Goal: Complete application form: Complete application form

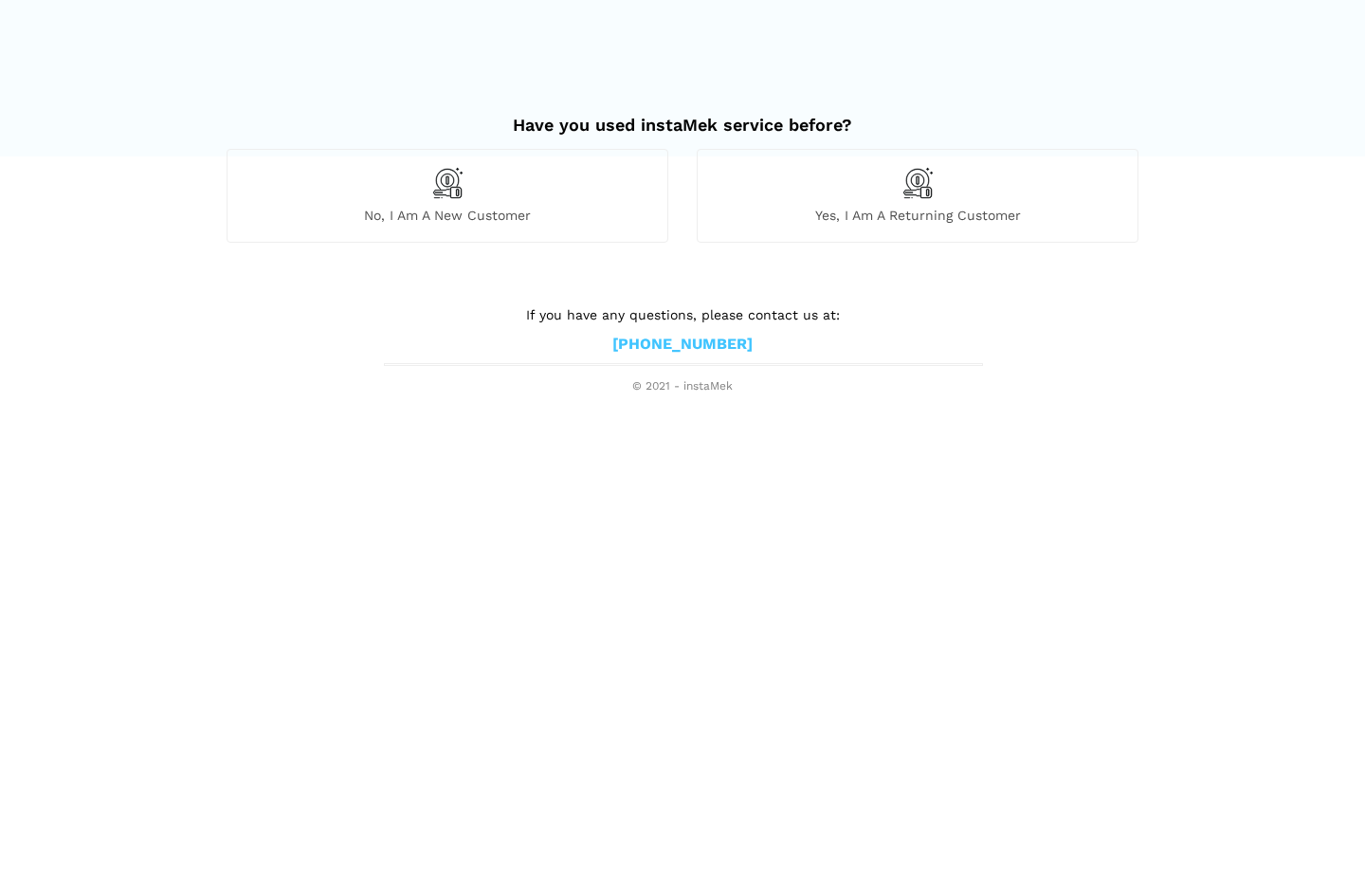
click at [444, 188] on img at bounding box center [447, 182] width 32 height 32
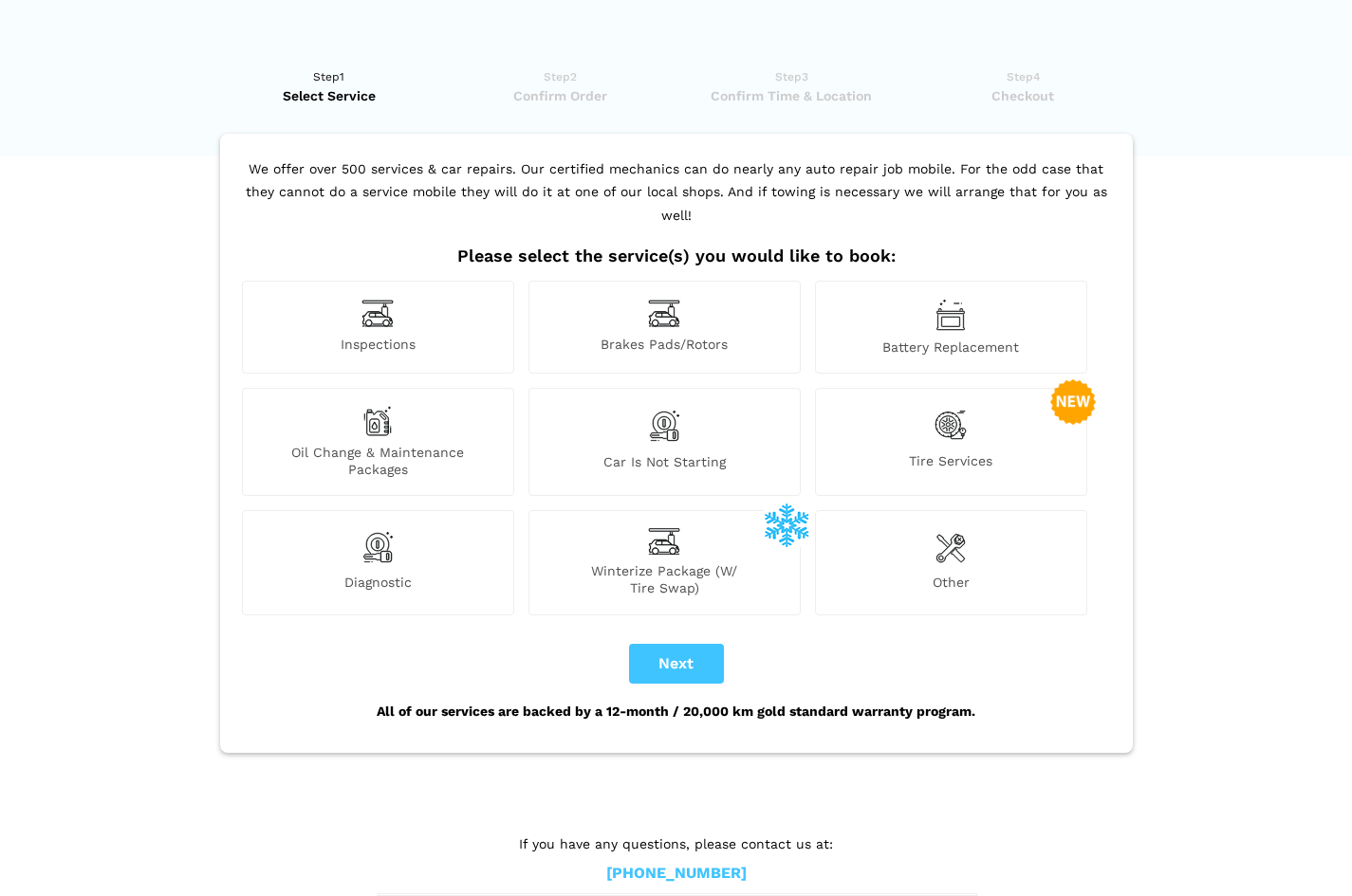
click at [414, 291] on div "Inspections" at bounding box center [378, 326] width 273 height 92
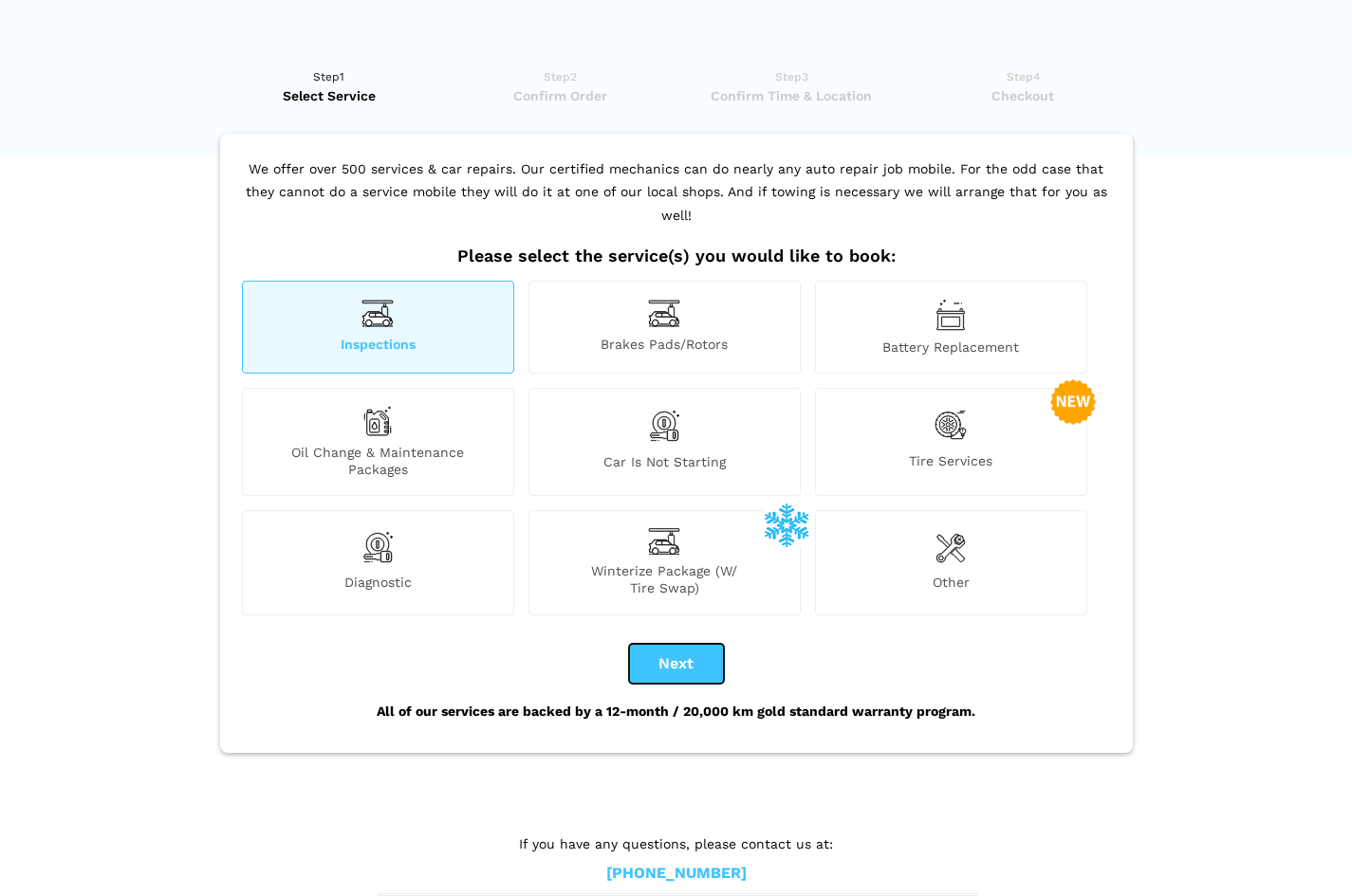
click at [679, 644] on button "Next" at bounding box center [676, 663] width 94 height 40
checkbox input "true"
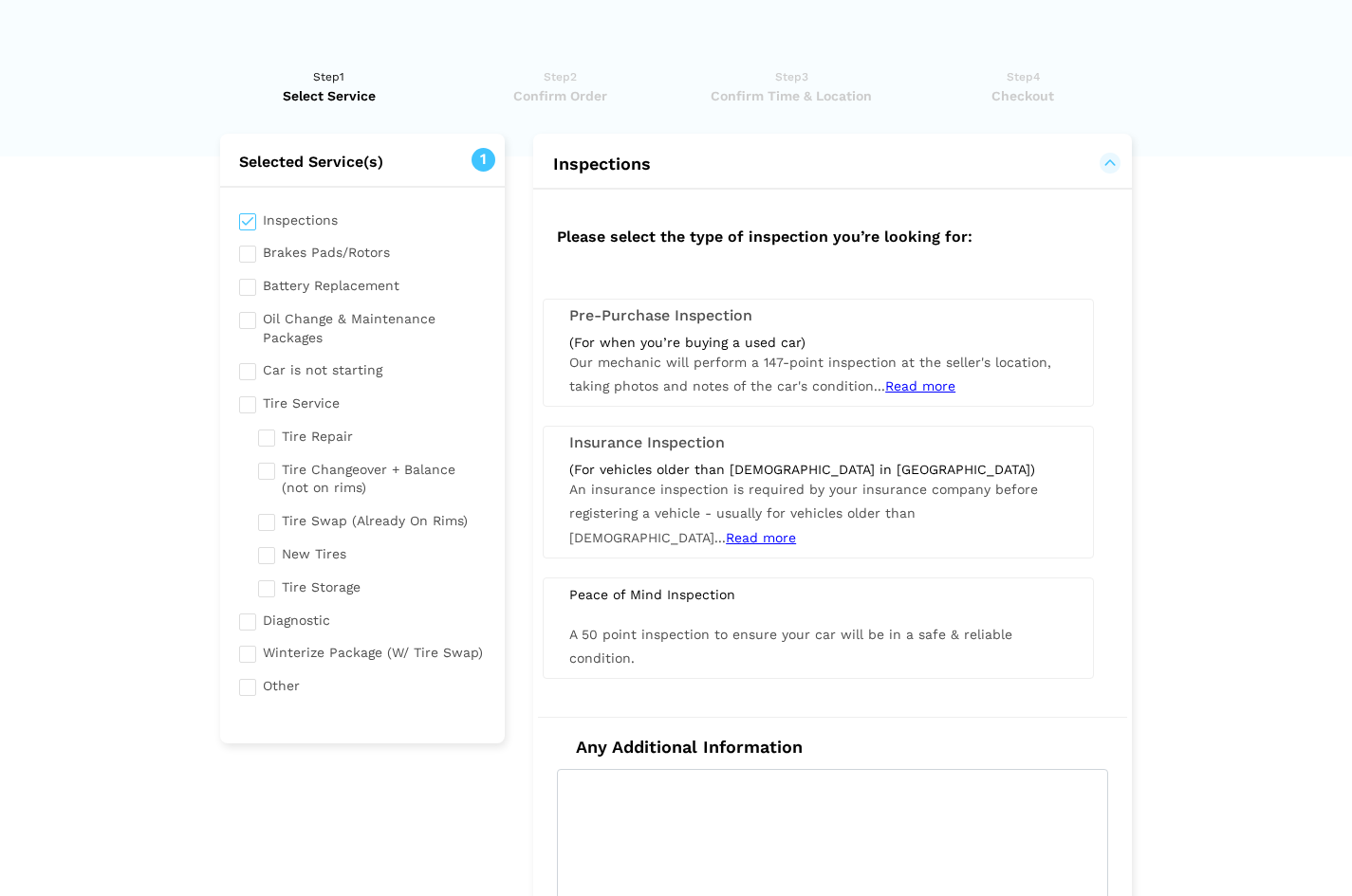
click at [926, 381] on span "Read more" at bounding box center [920, 386] width 70 height 16
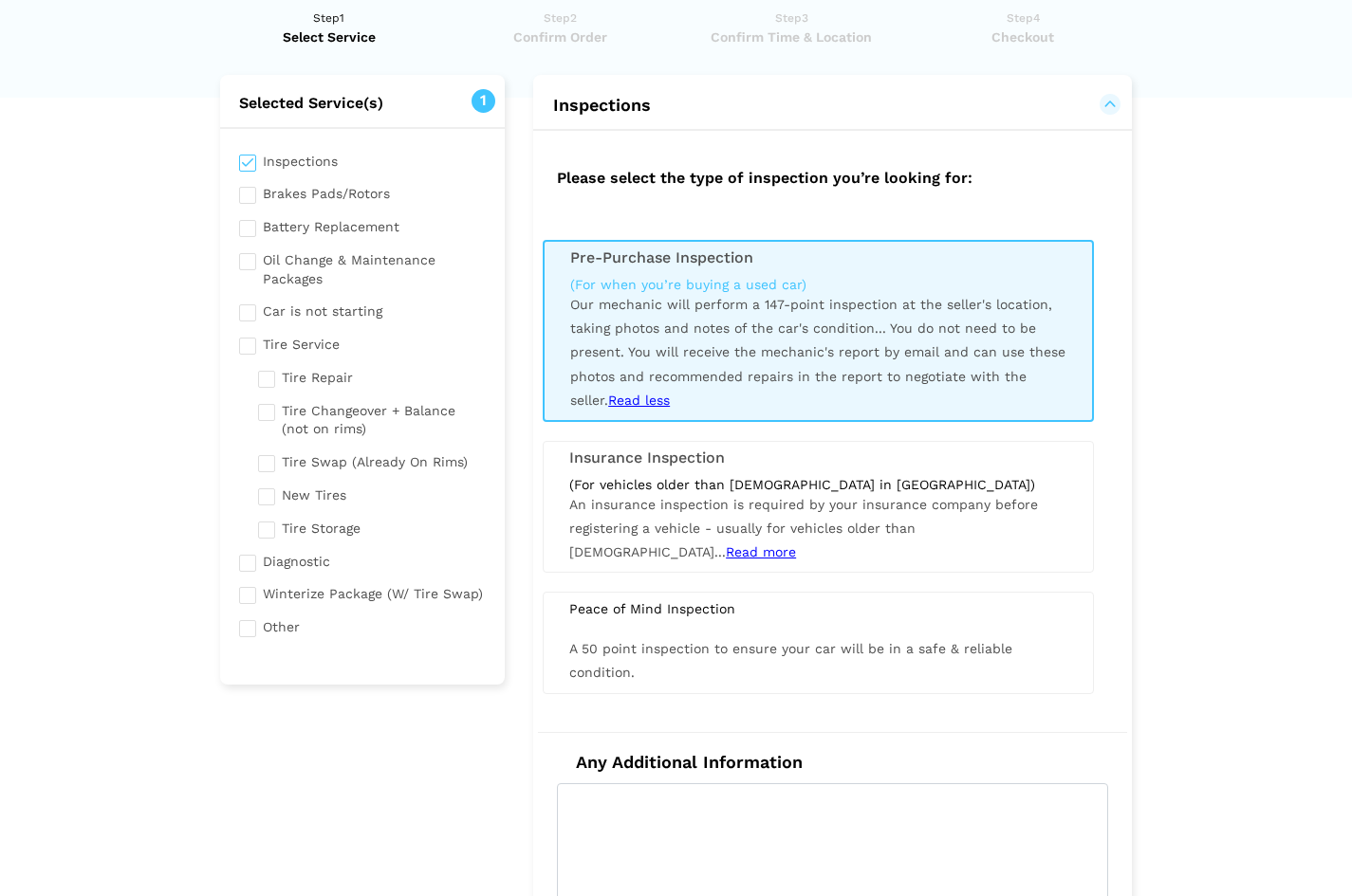
scroll to position [379, 0]
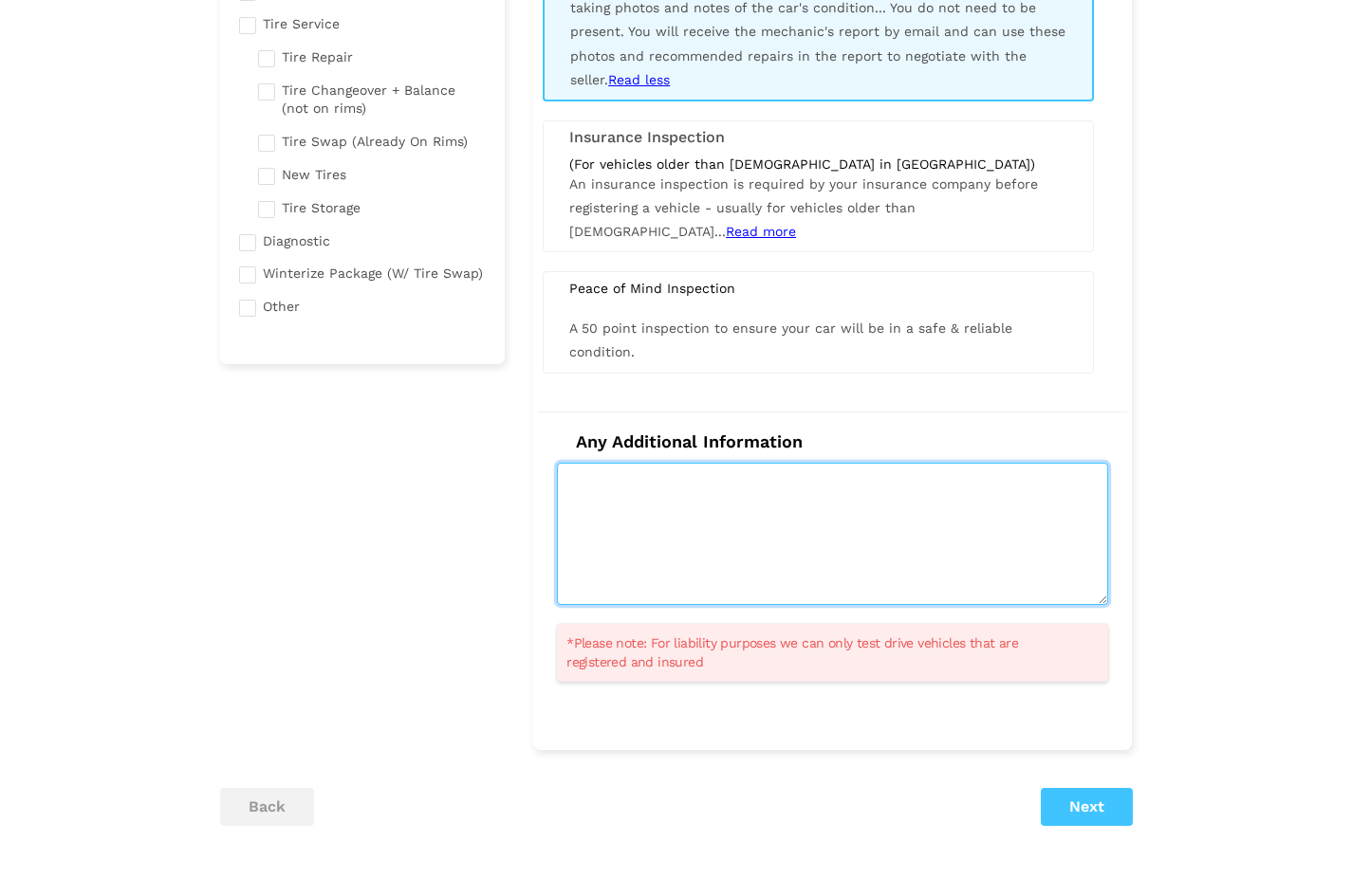
click at [743, 475] on textarea at bounding box center [832, 534] width 551 height 142
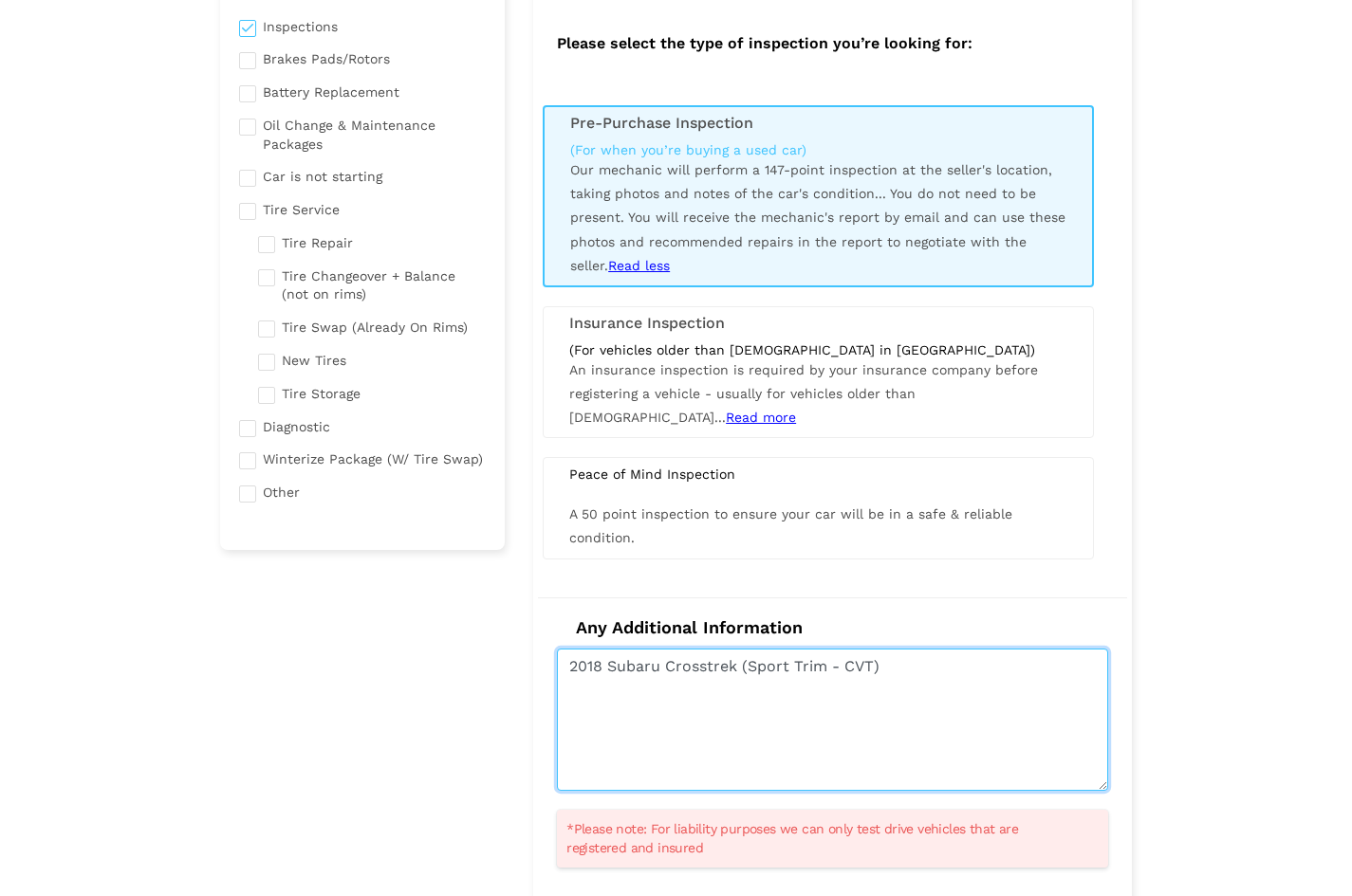
scroll to position [190, 0]
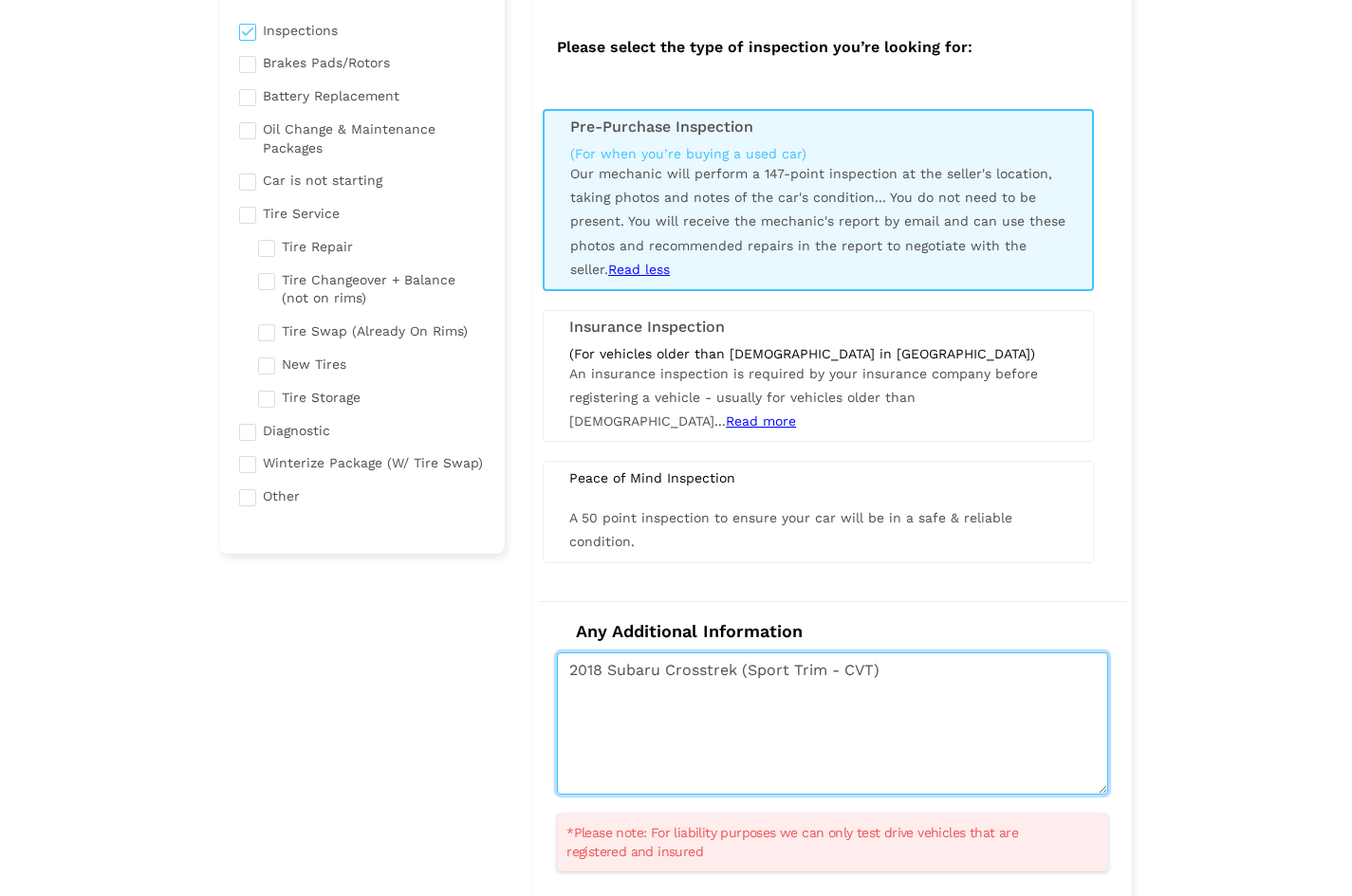
drag, startPoint x: 696, startPoint y: 671, endPoint x: 826, endPoint y: 710, distance: 135.7
click at [826, 710] on textarea "2018 Subaru Crosstrek (Sport Trim - CVT)" at bounding box center [832, 723] width 551 height 142
click at [915, 677] on textarea "2018 Subaru Crosstrek (Sport Trim - CVT)" at bounding box center [832, 723] width 551 height 142
click at [999, 671] on textarea "2018 Subaru Crosstrek (Sport Trim - CVT). Ideally want to look at suspension an…" at bounding box center [832, 723] width 551 height 142
click at [1007, 674] on textarea "2018 Subaru Crosstrek (Sport Trim - CVT). Ideally want to look at suspension an…" at bounding box center [832, 723] width 551 height 142
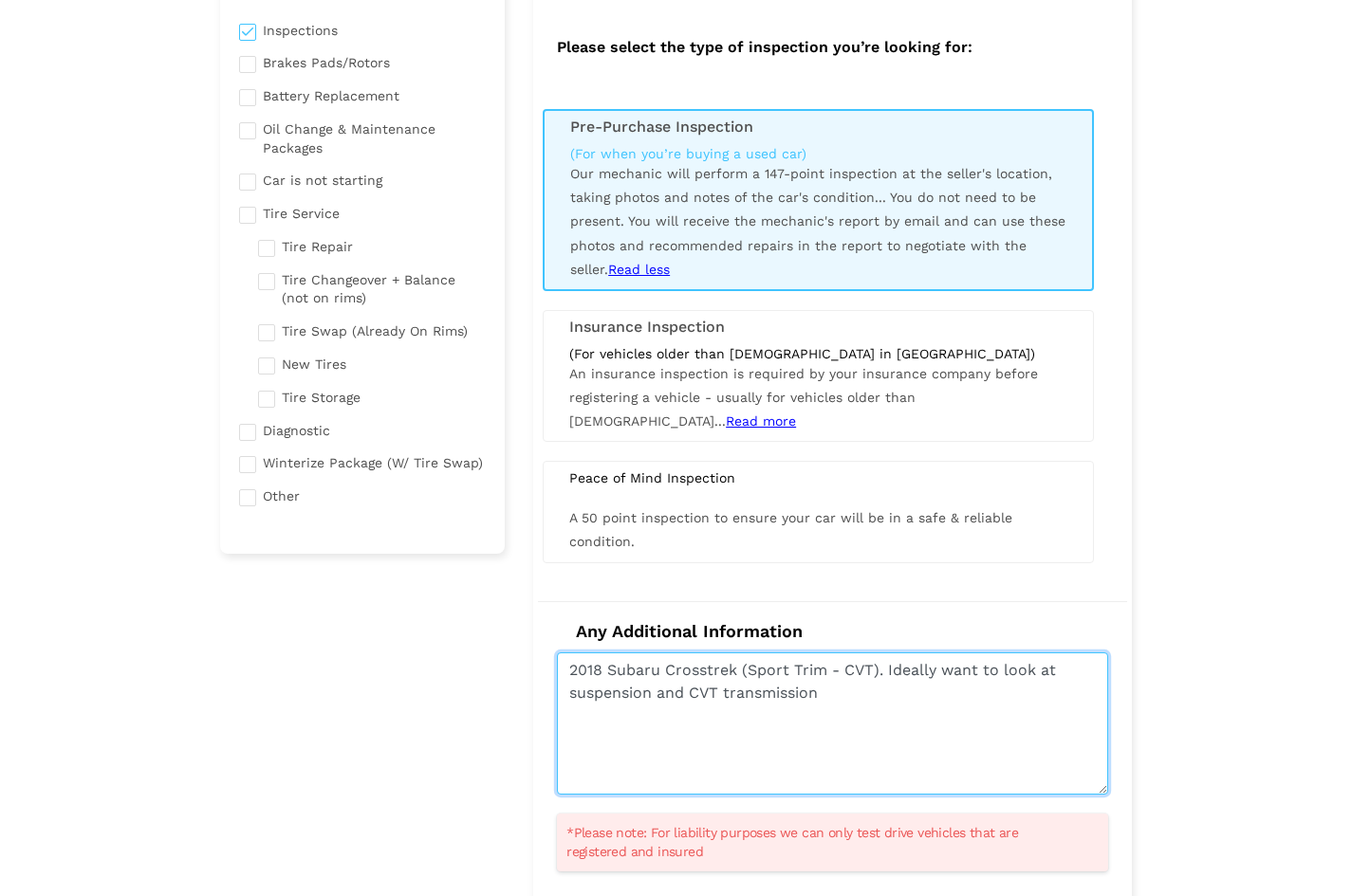
click at [1007, 674] on textarea "2018 Subaru Crosstrek (Sport Trim - CVT). Ideally want to look at suspension an…" at bounding box center [832, 723] width 551 height 142
click at [840, 714] on textarea "2018 Subaru Crosstrek (Sport Trim - CVT). Ideally want to focus on suspension a…" at bounding box center [832, 723] width 551 height 142
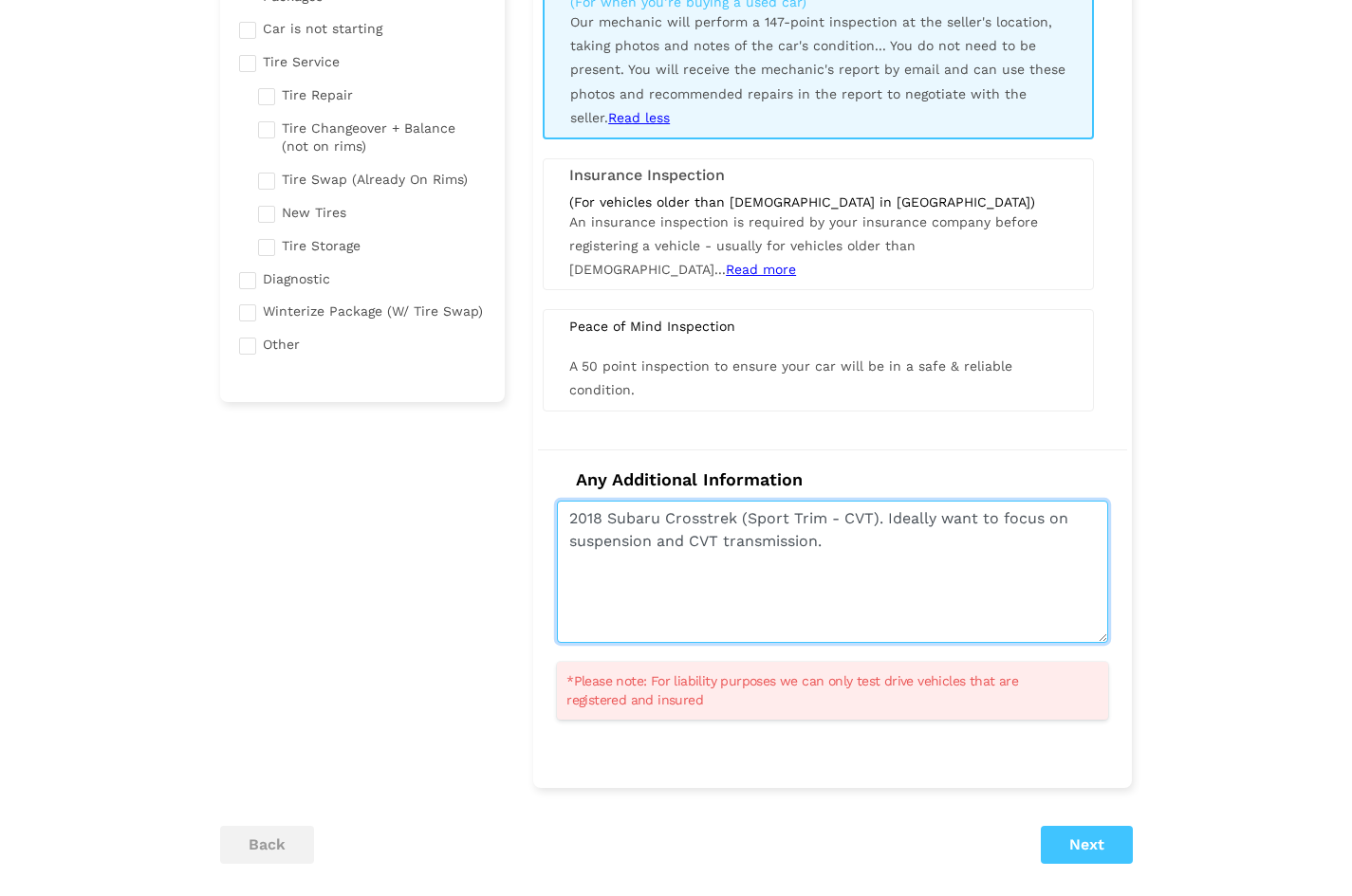
scroll to position [379, 0]
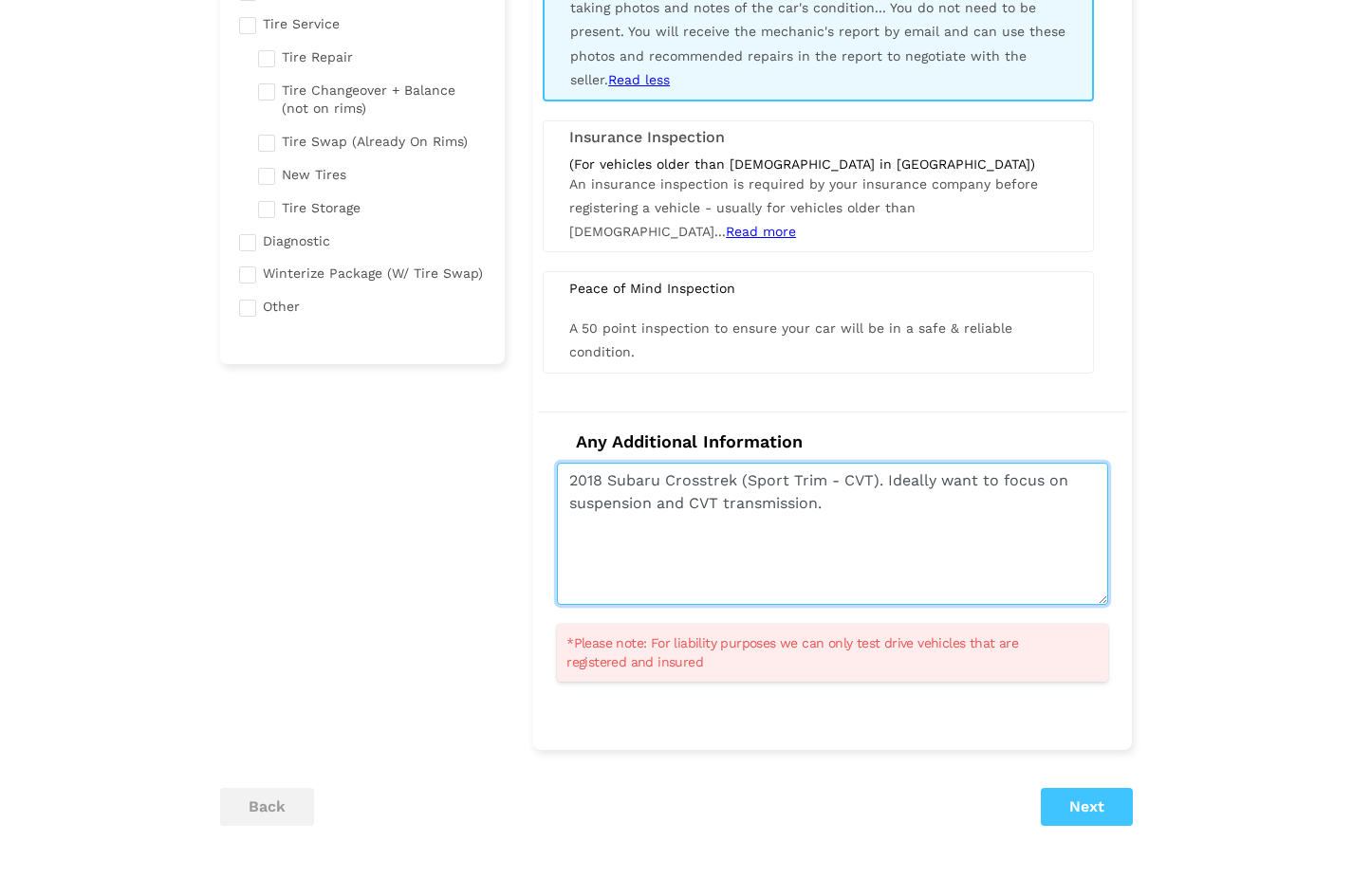
type textarea "2018 Subaru Crosstrek (Sport Trim - CVT). Ideally want to focus on suspension a…"
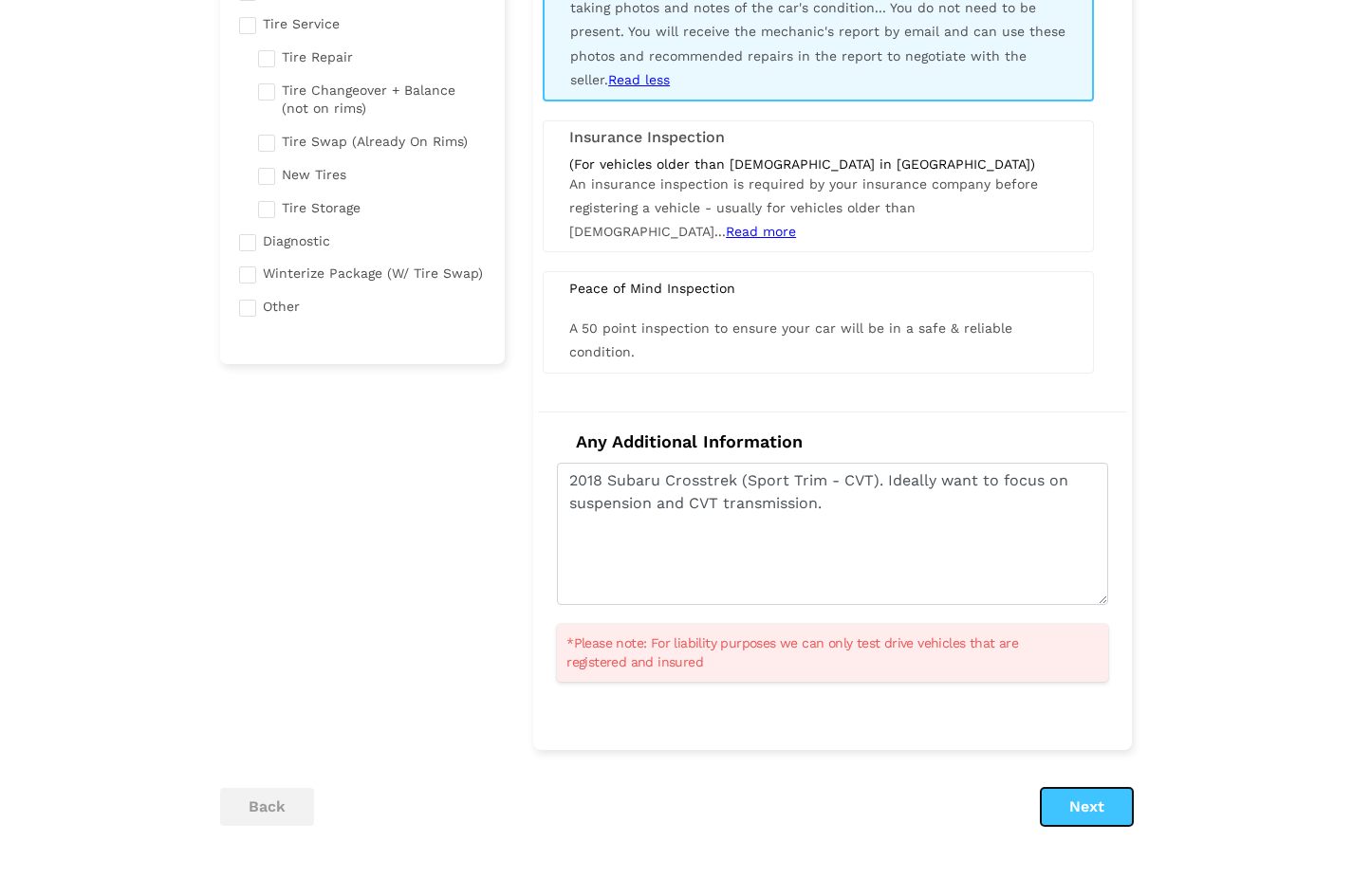
click at [1096, 803] on button "Next" at bounding box center [1086, 806] width 92 height 38
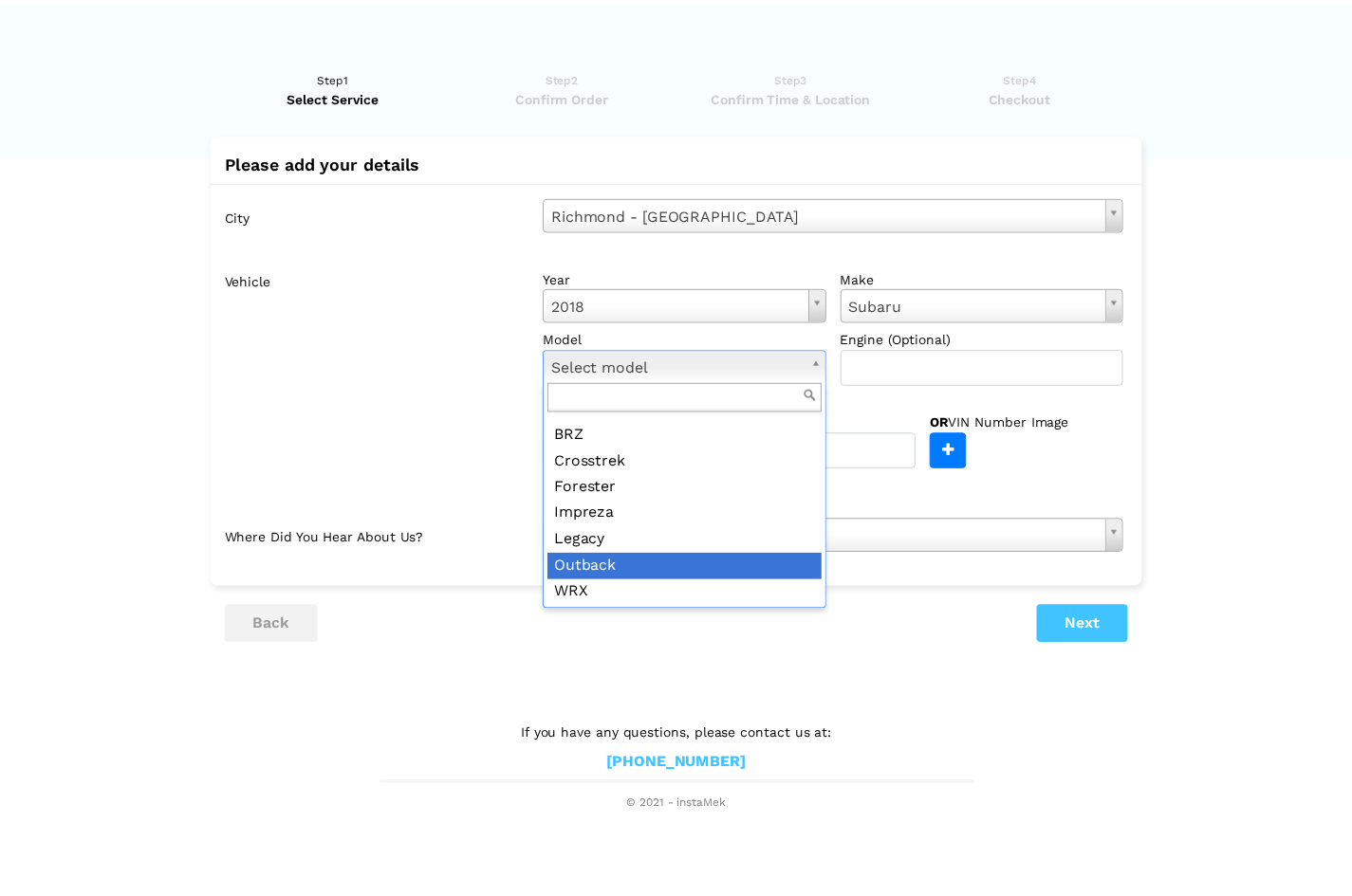
scroll to position [0, 0]
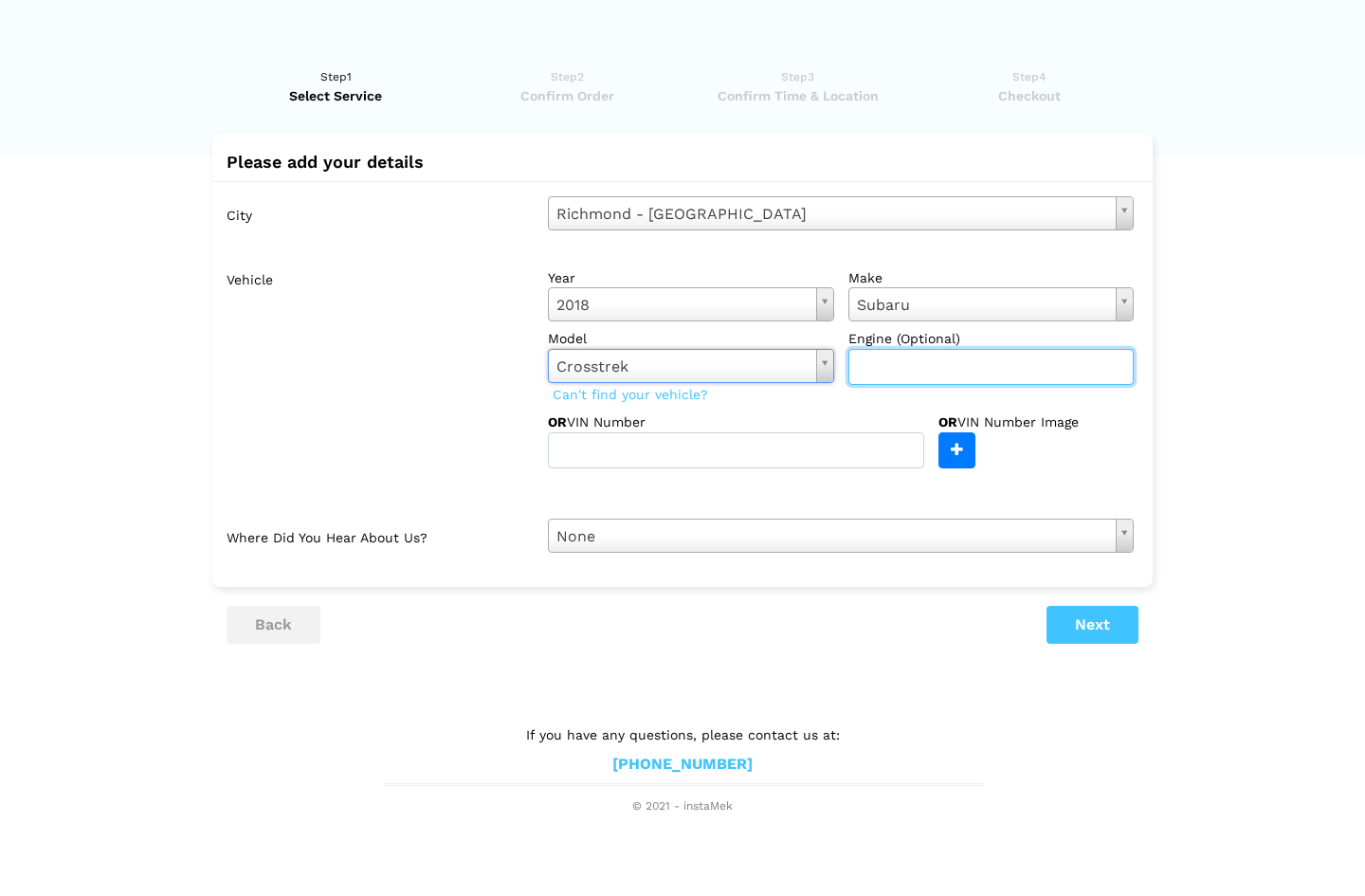
click at [885, 369] on input "text" at bounding box center [991, 367] width 286 height 36
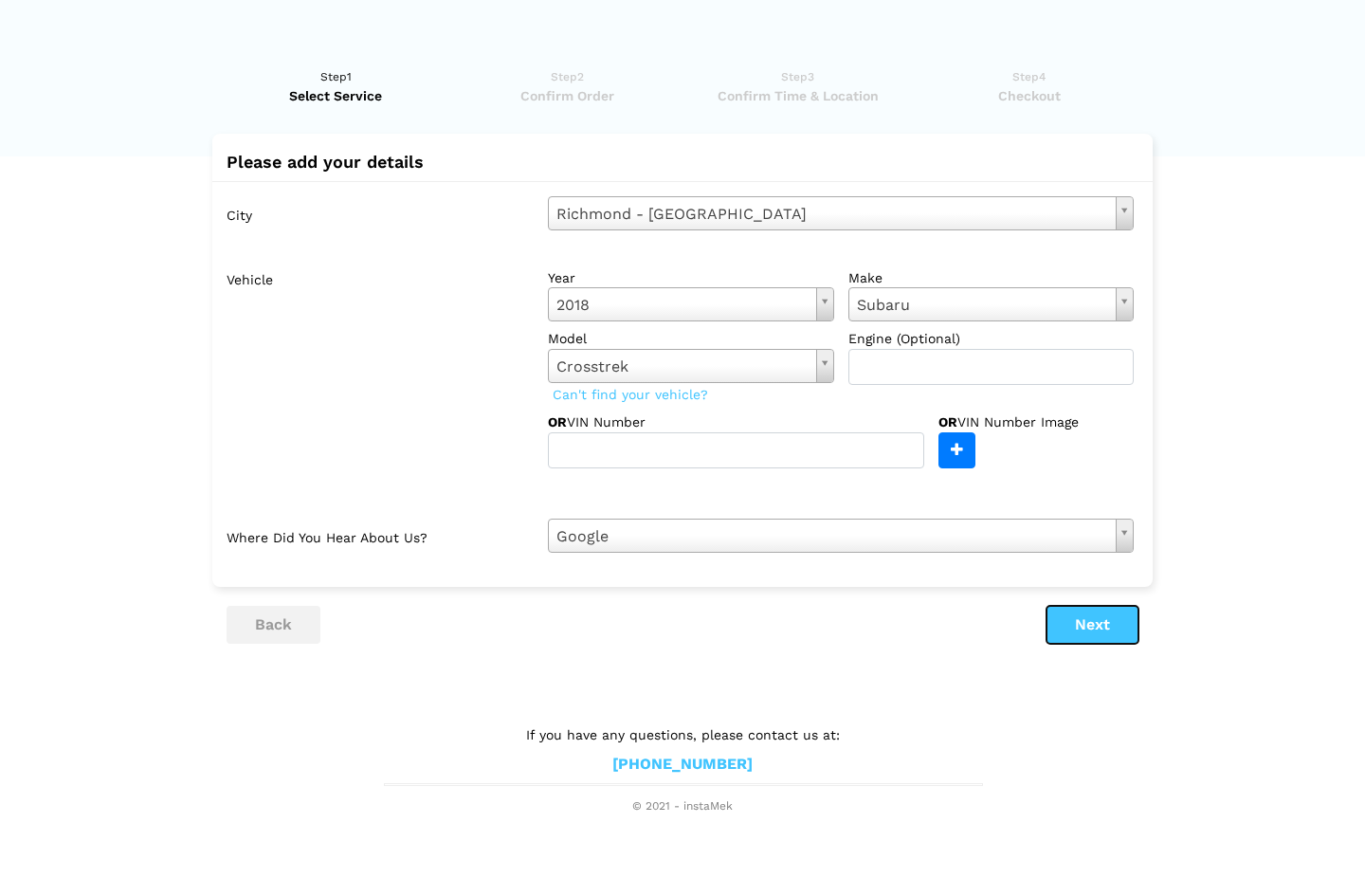
click at [1102, 627] on button "Next" at bounding box center [1093, 625] width 92 height 38
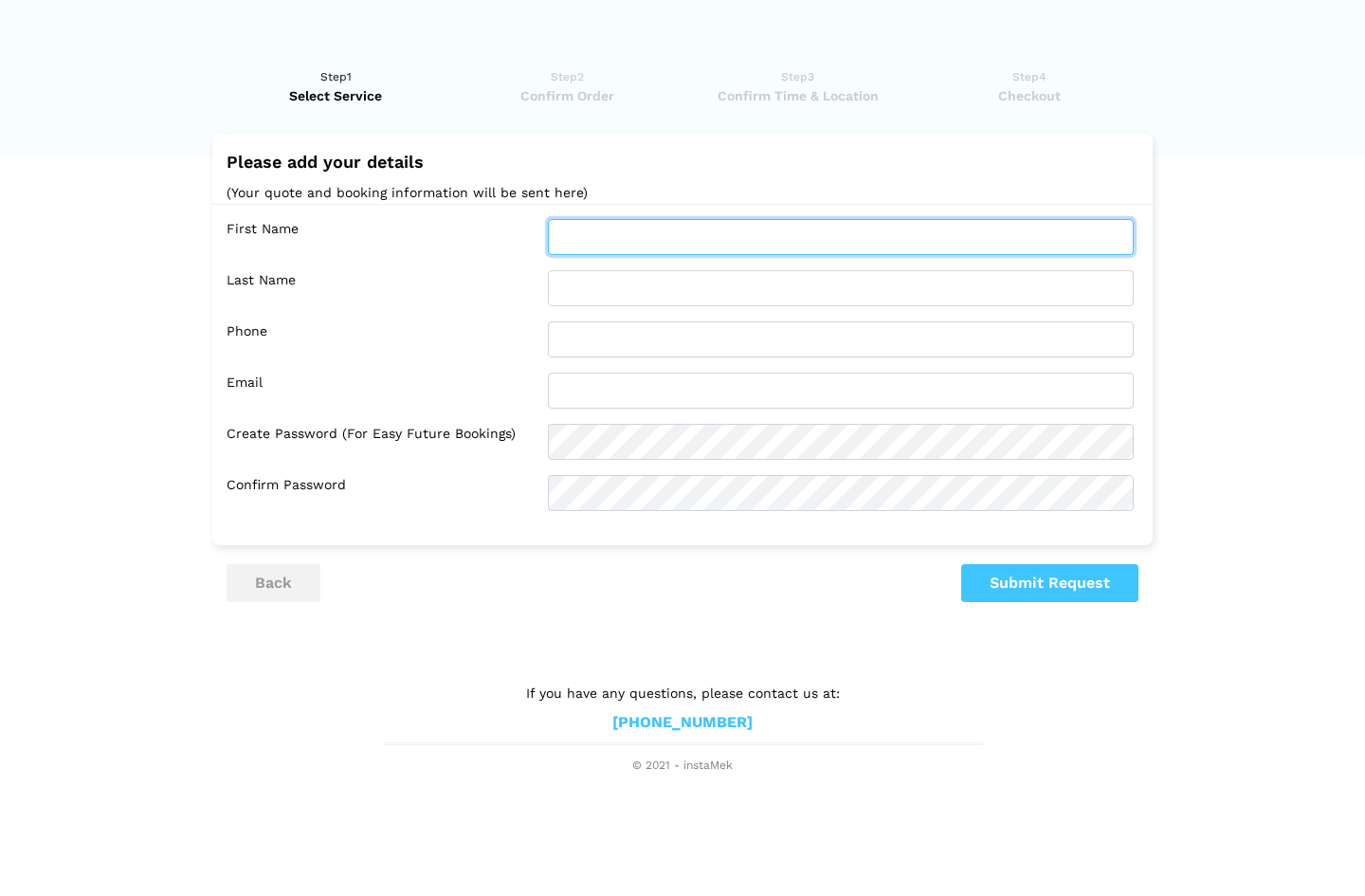
click at [597, 241] on input "text" at bounding box center [841, 236] width 586 height 36
type input "Kieran"
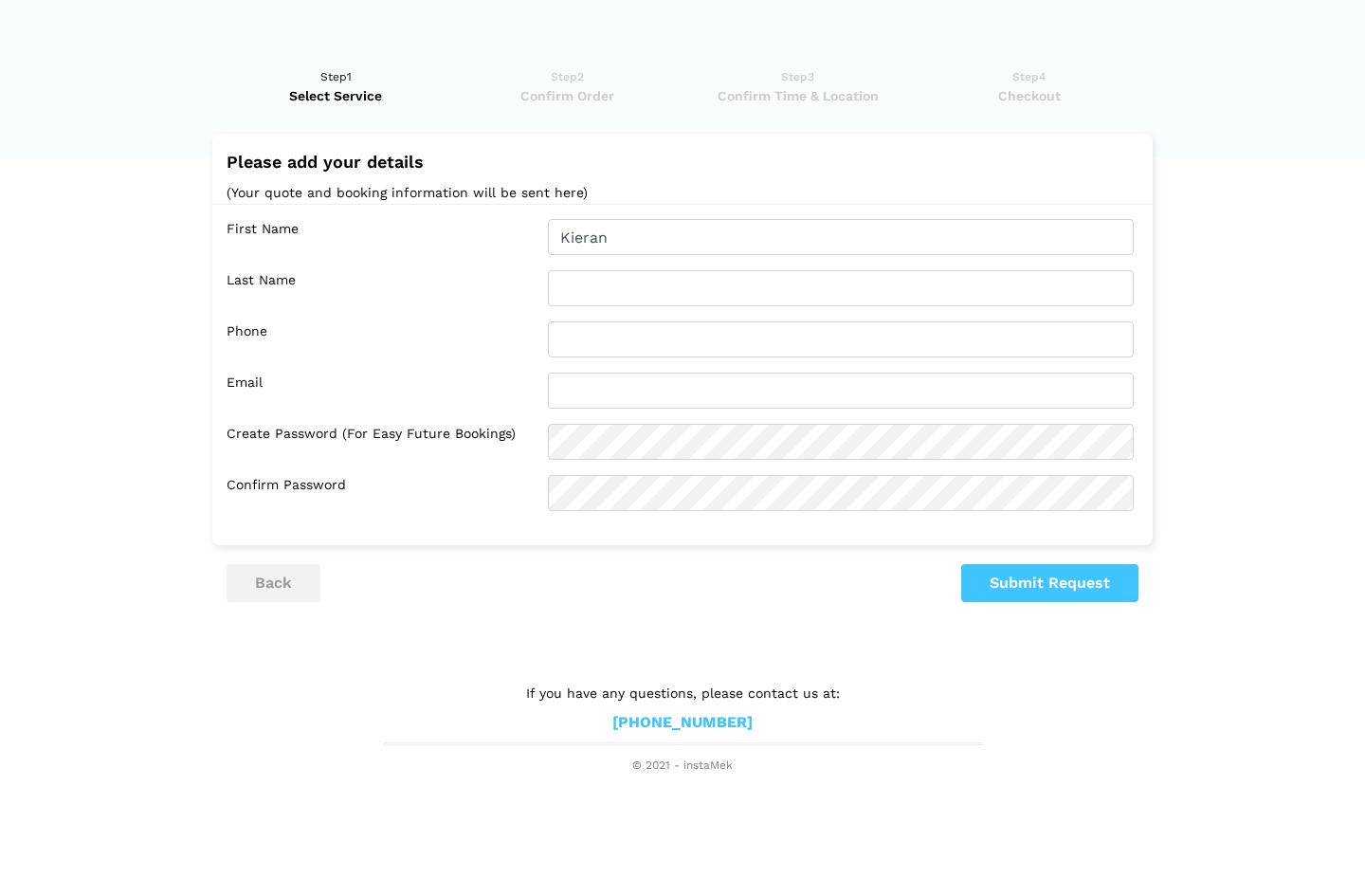
drag, startPoint x: 651, startPoint y: 268, endPoint x: 654, endPoint y: 277, distance: 9.5
click at [651, 269] on div "First Name Kieran Last Name Phone Email Confirm Password" at bounding box center [682, 364] width 941 height 322
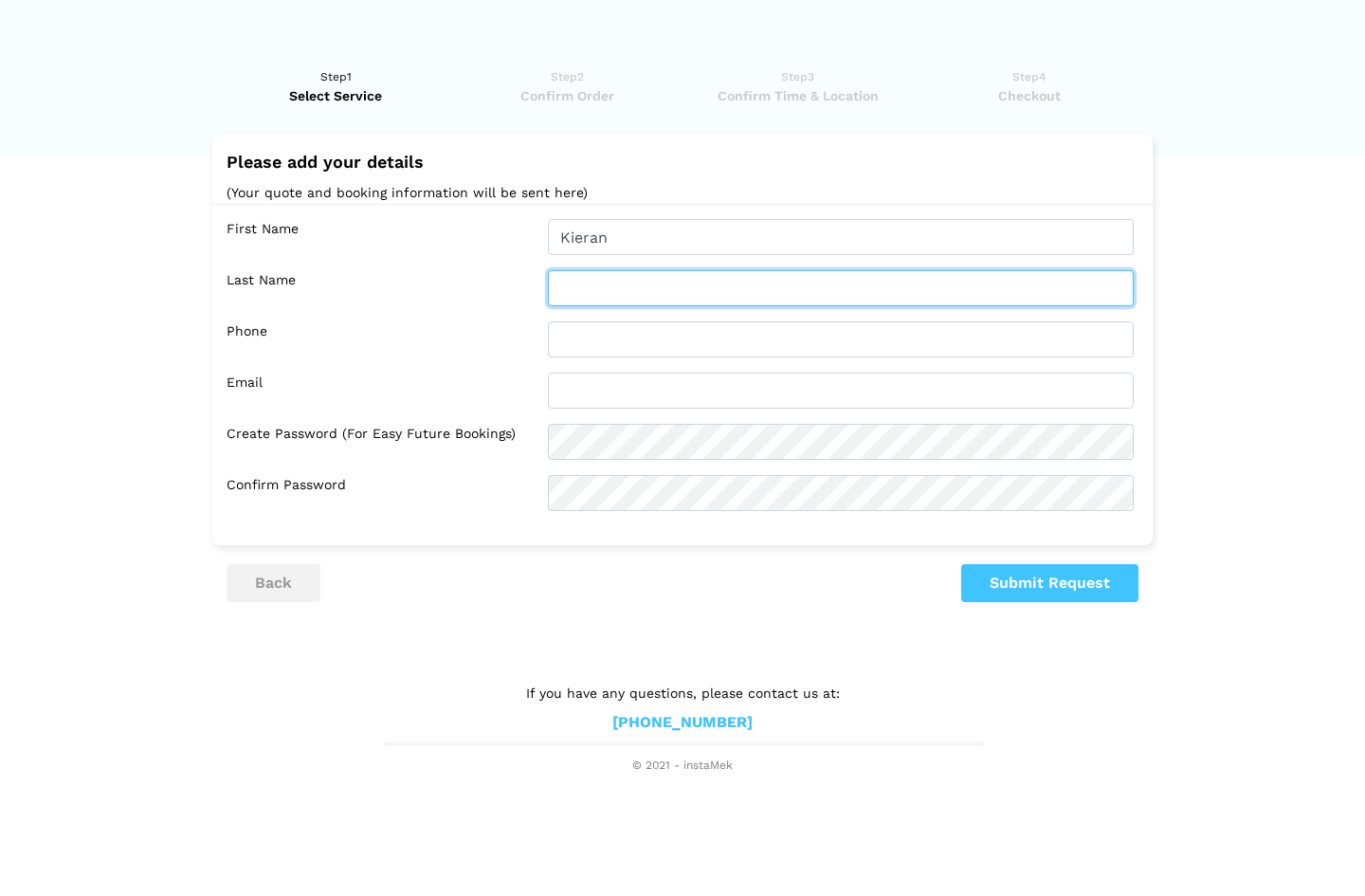
click at [657, 295] on input "text" at bounding box center [841, 288] width 586 height 36
type input "[PERSON_NAME]"
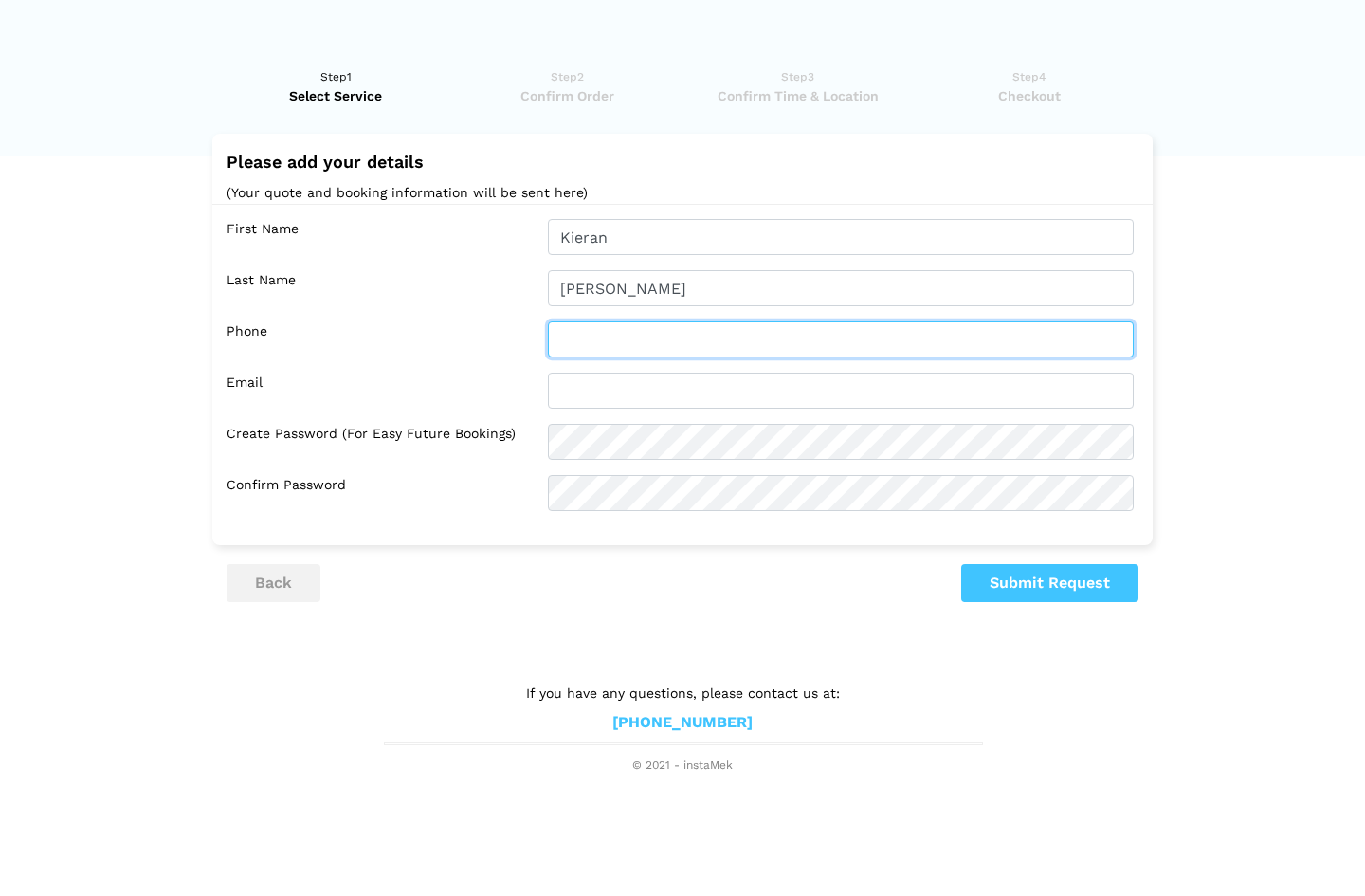
click at [678, 346] on input "text" at bounding box center [841, 339] width 586 height 36
type input "4169372966"
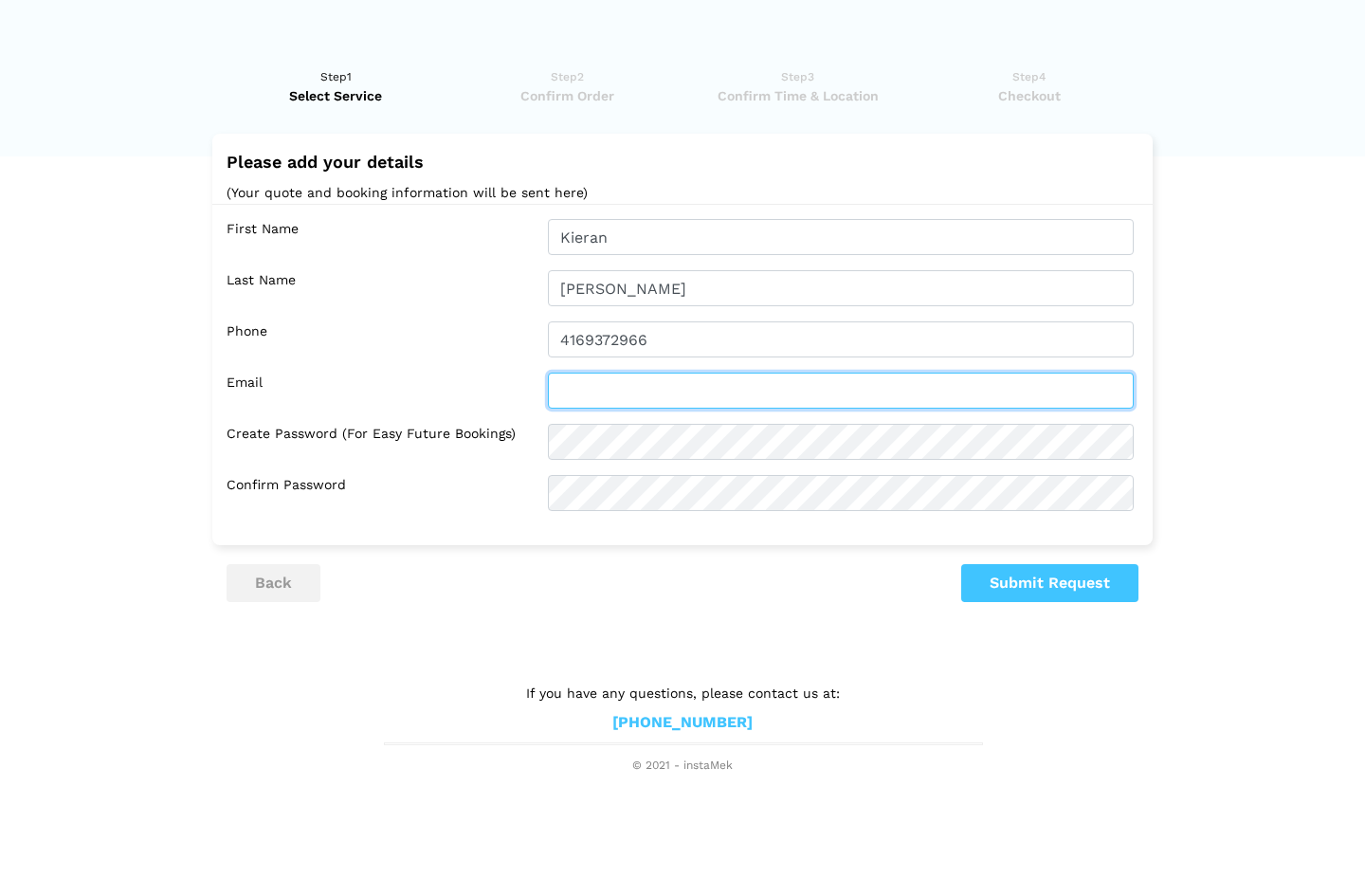
click at [647, 388] on input "text" at bounding box center [841, 390] width 586 height 36
type input "[EMAIL_ADDRESS][DOMAIN_NAME]"
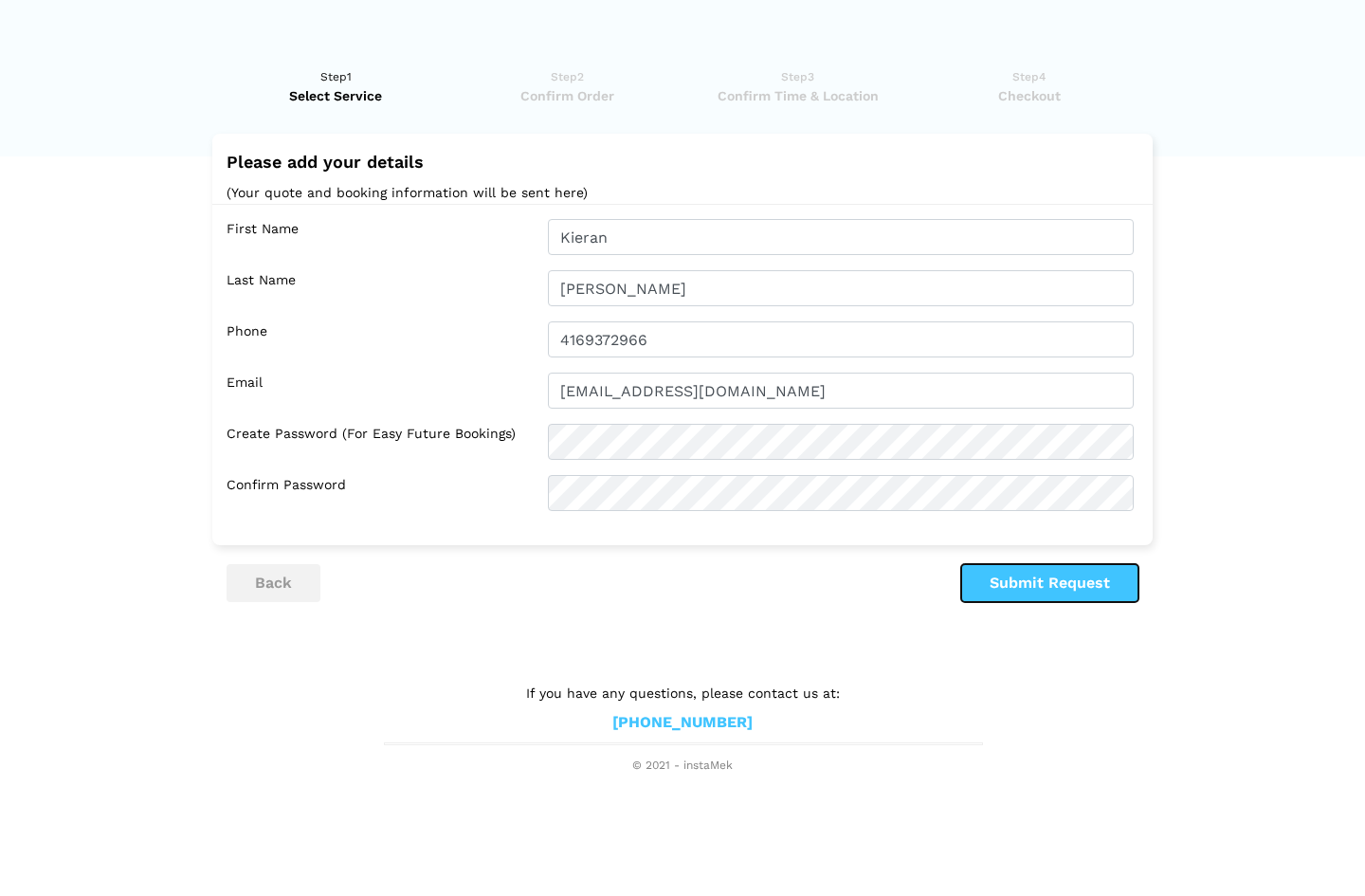
click at [1018, 582] on button "Submit Request" at bounding box center [1050, 583] width 177 height 38
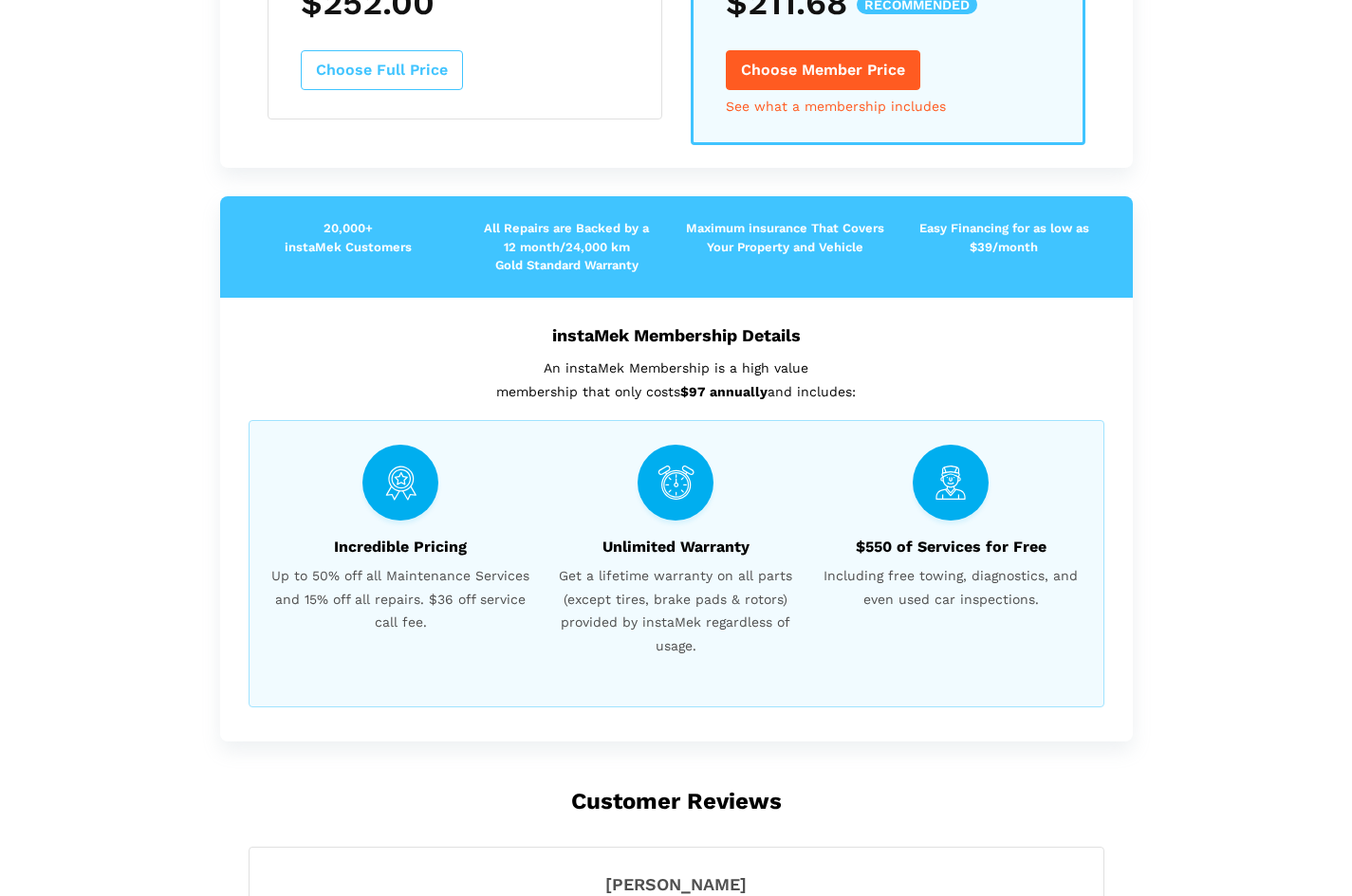
scroll to position [569, 0]
